Goal: Task Accomplishment & Management: Use online tool/utility

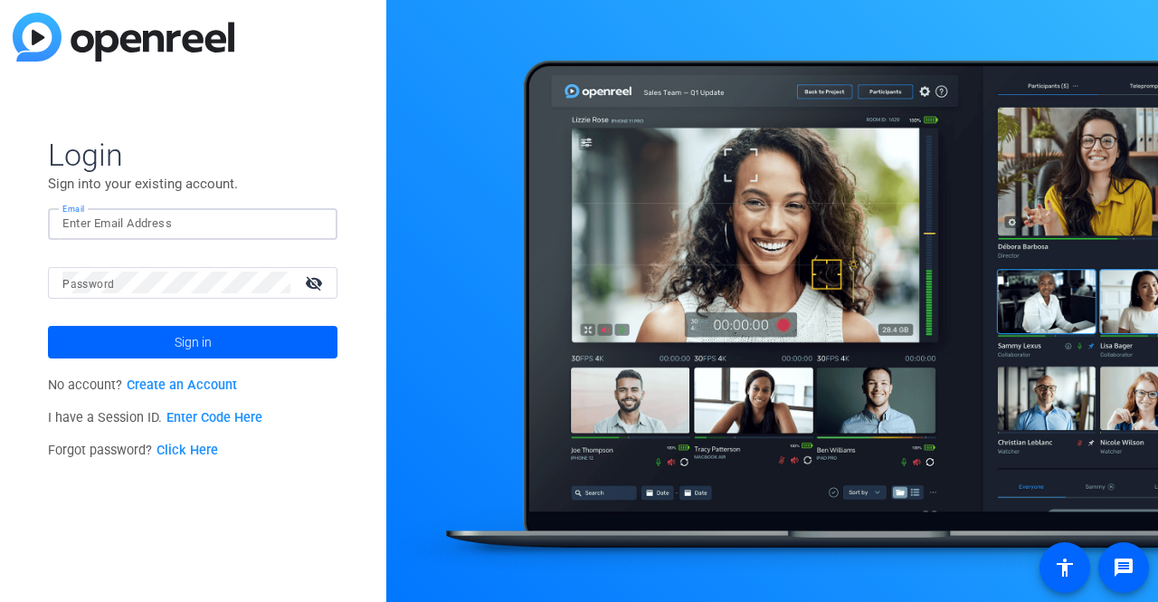
click at [105, 224] on input "Email" at bounding box center [192, 224] width 261 height 22
type input "A70"
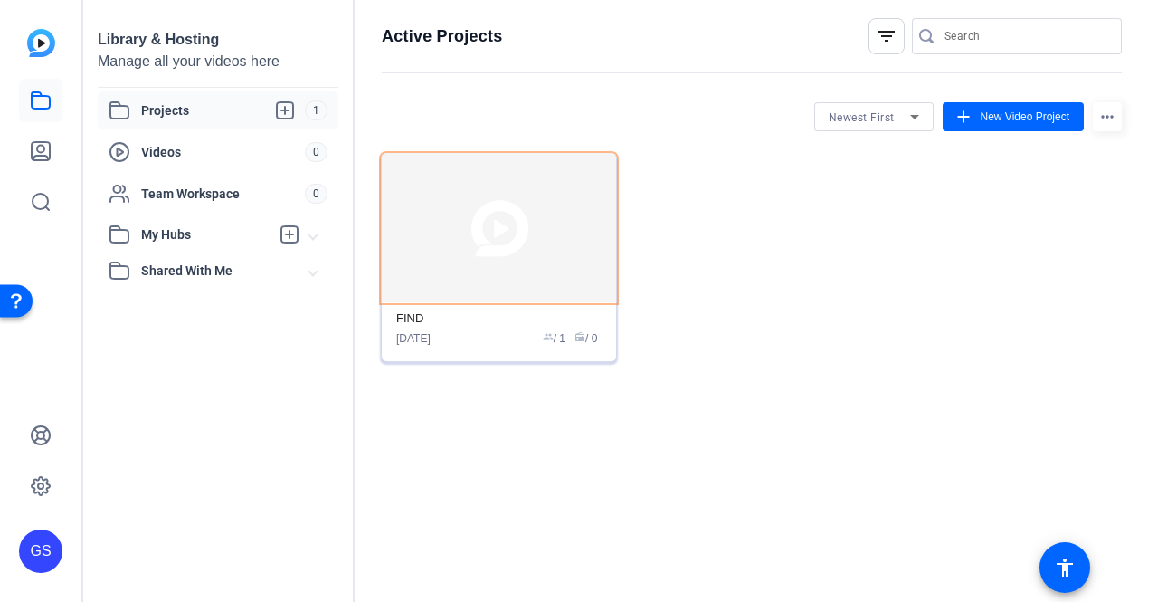
click at [489, 238] on img at bounding box center [499, 228] width 234 height 148
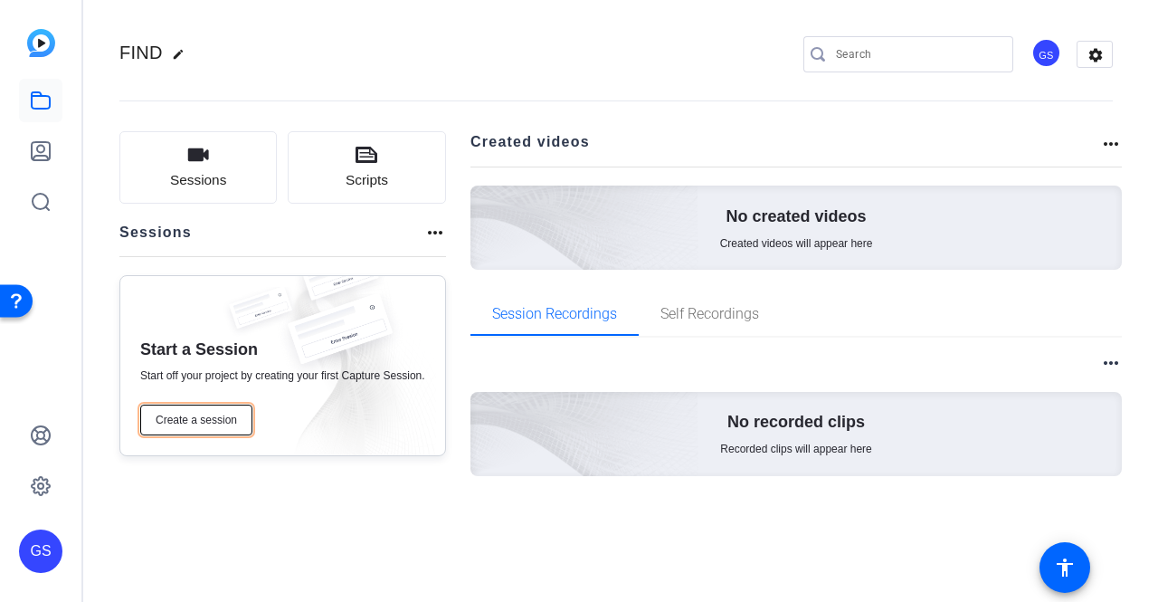
click at [219, 425] on span "Create a session" at bounding box center [196, 420] width 81 height 14
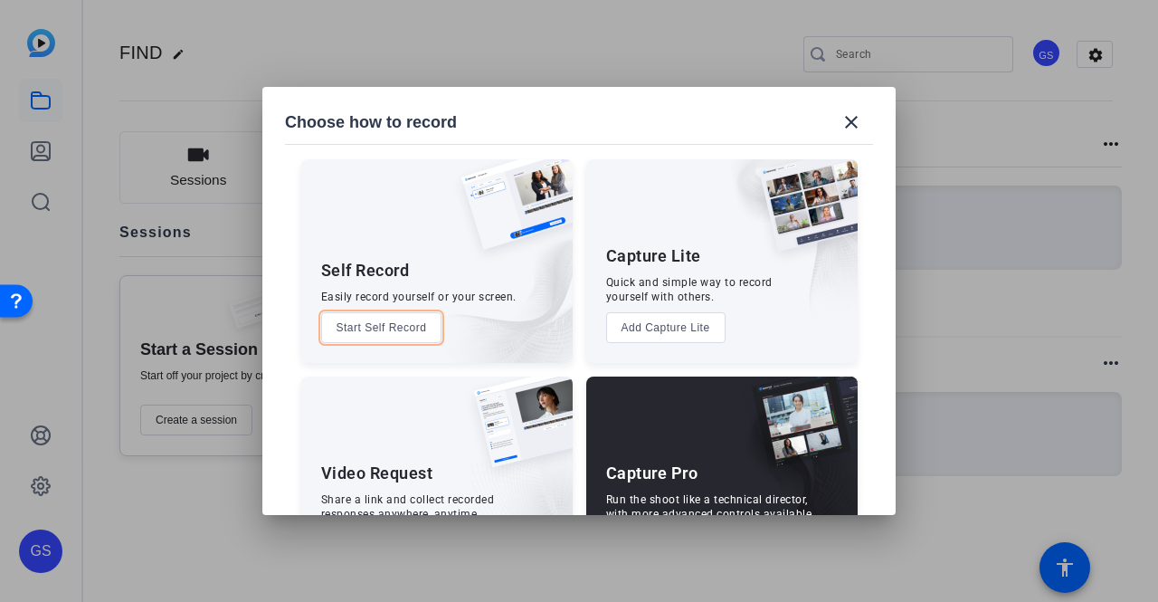
click at [427, 332] on button "Start Self Record" at bounding box center [381, 327] width 121 height 31
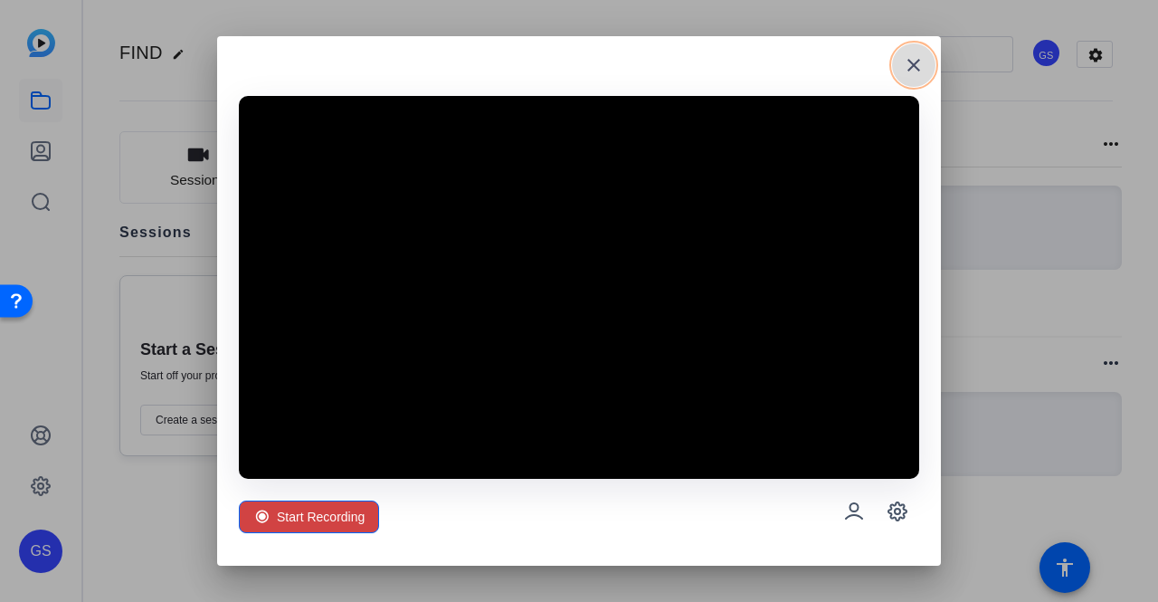
click at [922, 71] on mat-icon "close" at bounding box center [914, 65] width 22 height 22
